Goal: Book appointment/travel/reservation

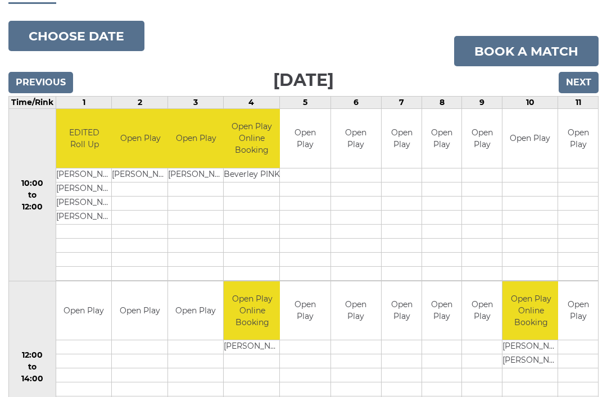
scroll to position [118, 0]
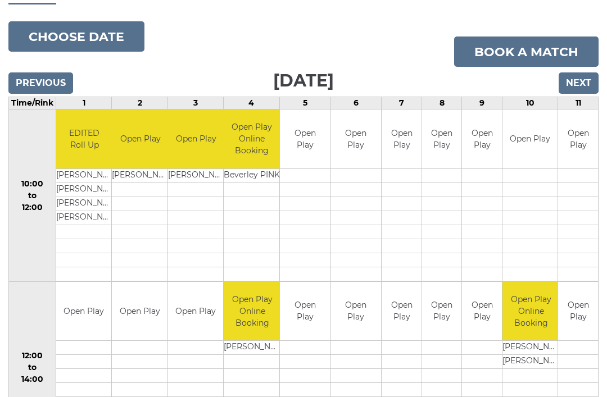
click at [55, 80] on input "Previous" at bounding box center [40, 83] width 65 height 21
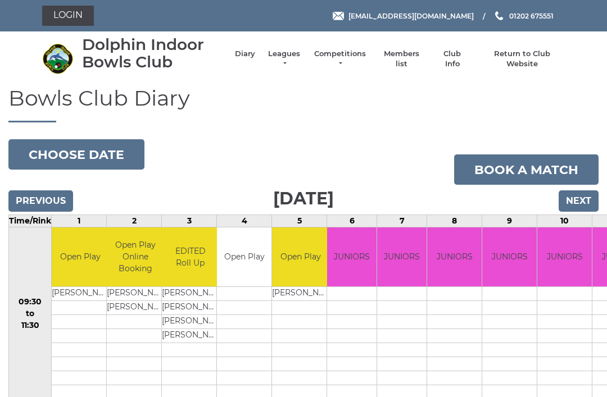
click at [53, 195] on input "Previous" at bounding box center [40, 201] width 65 height 21
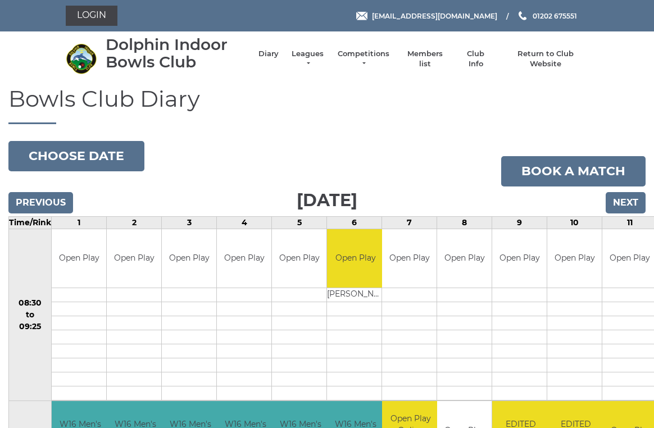
click at [47, 196] on input "Previous" at bounding box center [40, 202] width 65 height 21
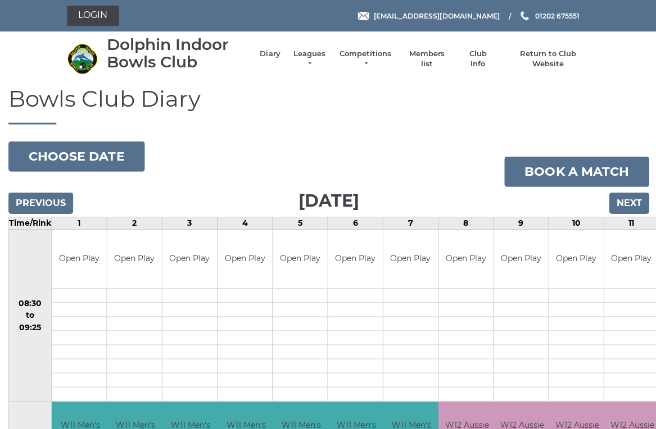
click at [55, 197] on input "Previous" at bounding box center [40, 202] width 65 height 21
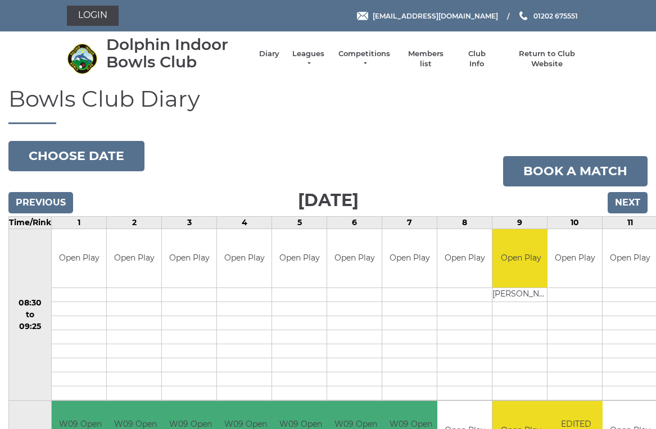
click at [58, 198] on input "Previous" at bounding box center [40, 202] width 65 height 21
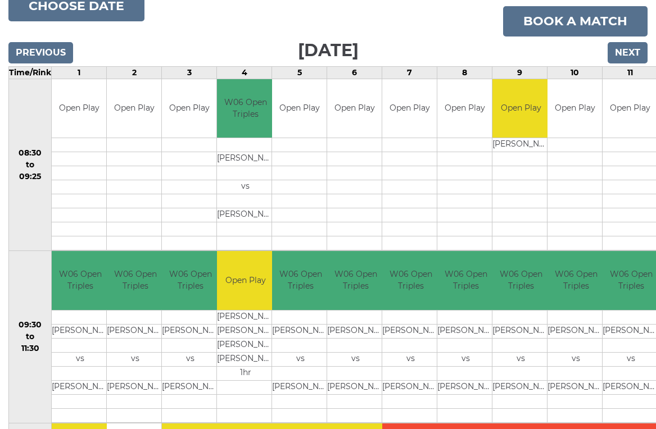
scroll to position [142, 0]
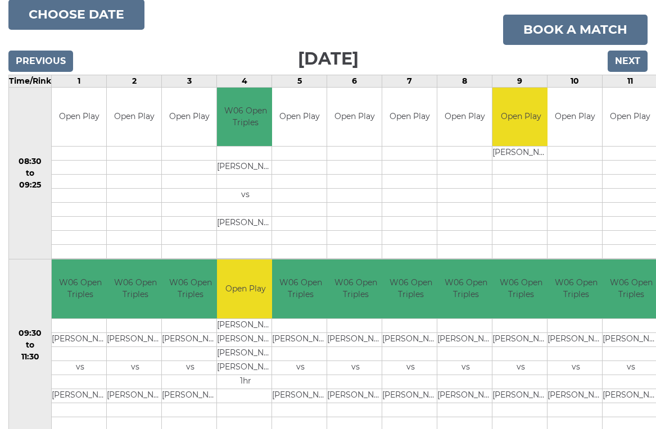
click at [634, 56] on input "Next" at bounding box center [628, 61] width 40 height 21
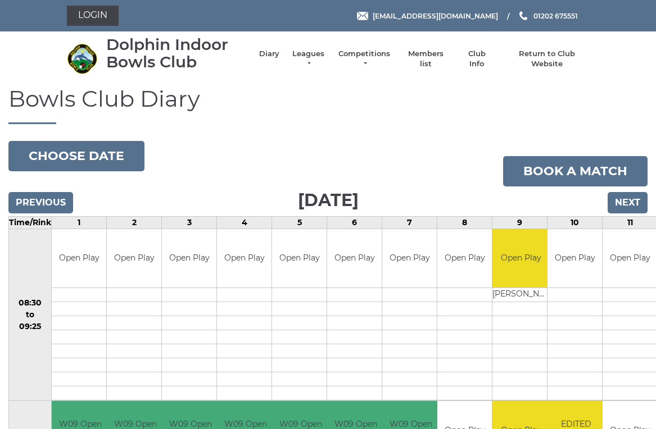
scroll to position [4, 0]
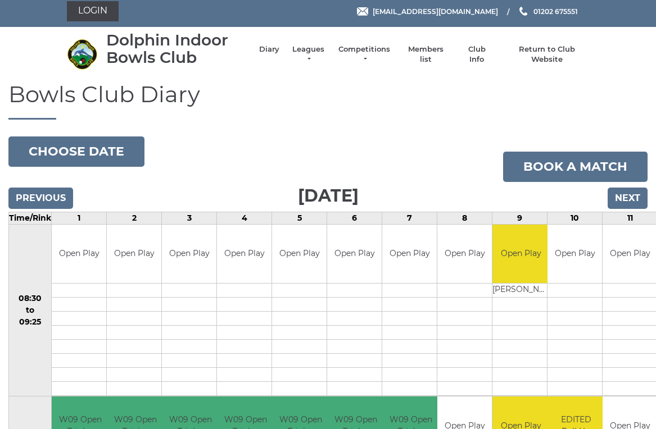
click at [631, 195] on input "Next" at bounding box center [628, 198] width 40 height 21
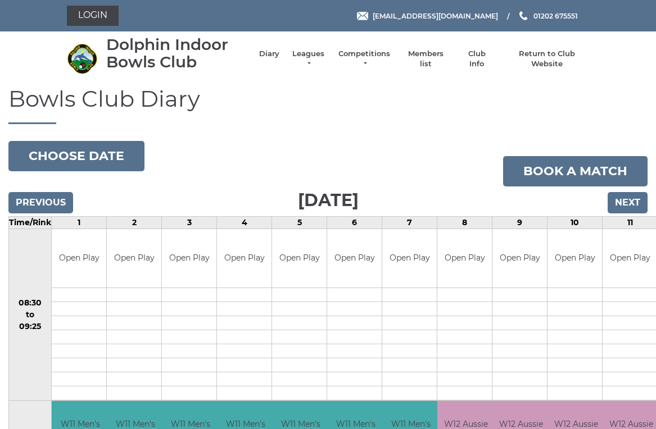
scroll to position [4, 0]
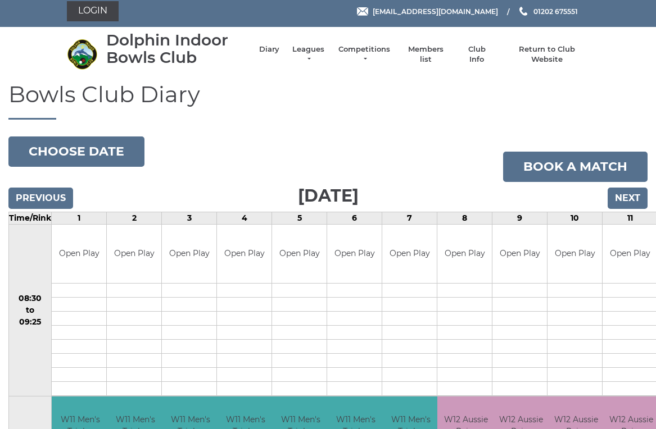
click at [630, 196] on input "Next" at bounding box center [628, 198] width 40 height 21
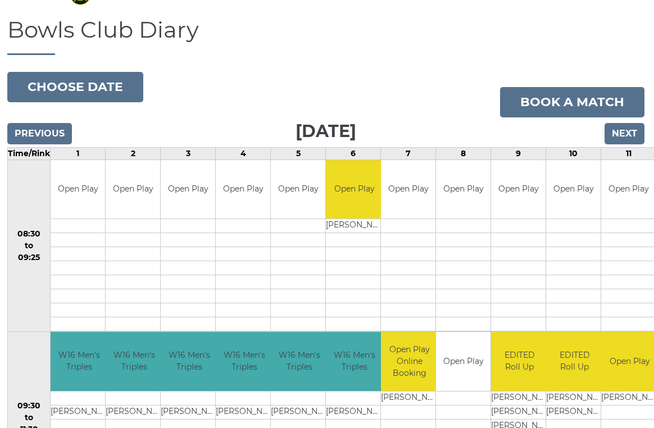
scroll to position [0, 1]
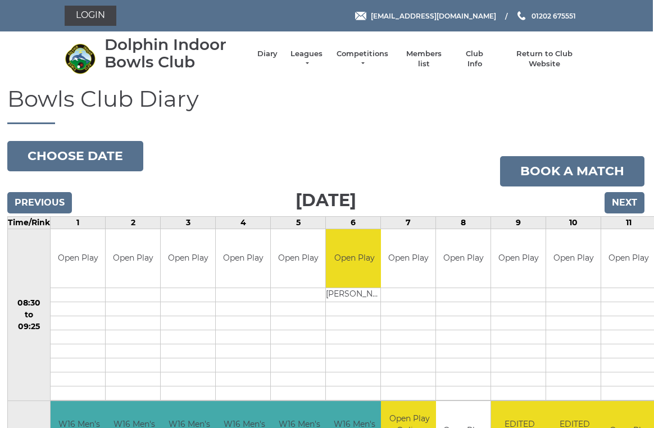
click at [630, 196] on input "Next" at bounding box center [625, 202] width 40 height 21
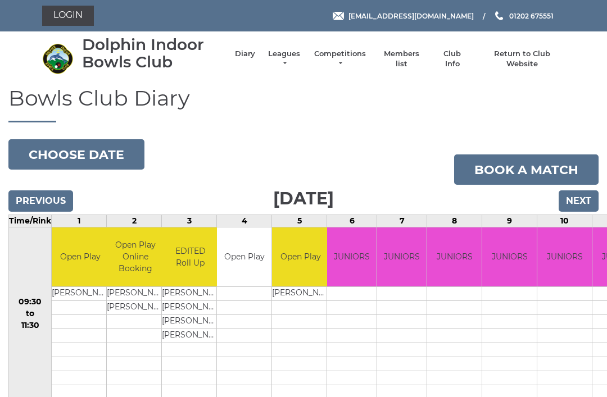
click at [589, 194] on input "Next" at bounding box center [579, 201] width 40 height 21
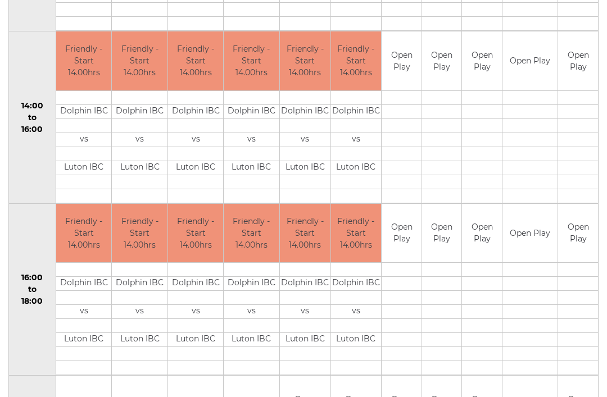
scroll to position [541, 0]
